Goal: Information Seeking & Learning: Understand process/instructions

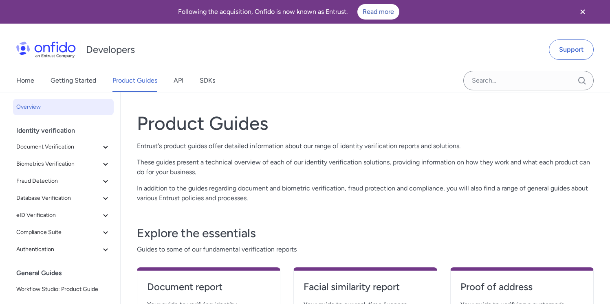
scroll to position [128, 0]
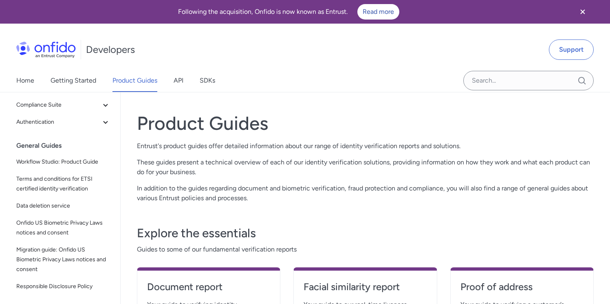
click at [77, 80] on link "Getting Started" at bounding box center [74, 80] width 46 height 23
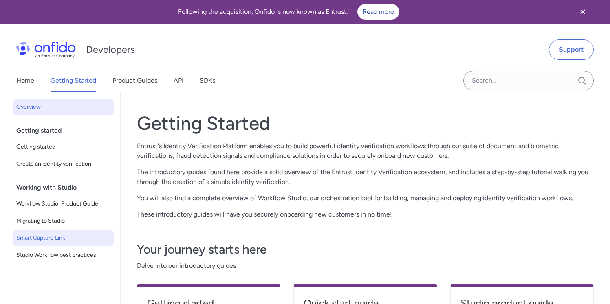
click at [56, 240] on span "Smart Capture Link" at bounding box center [63, 238] width 94 height 10
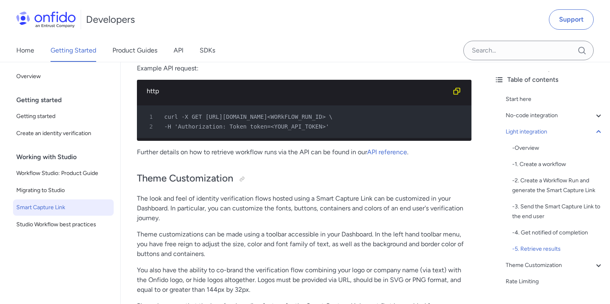
scroll to position [2256, 0]
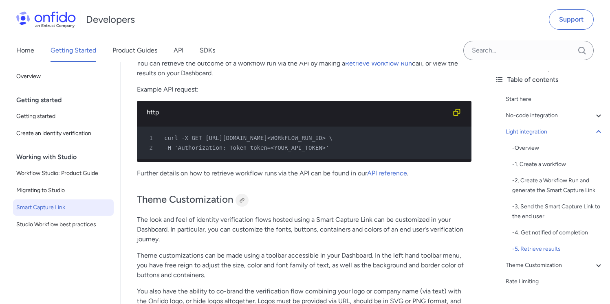
click at [242, 204] on div at bounding box center [242, 200] width 7 height 7
